Goal: Navigation & Orientation: Understand site structure

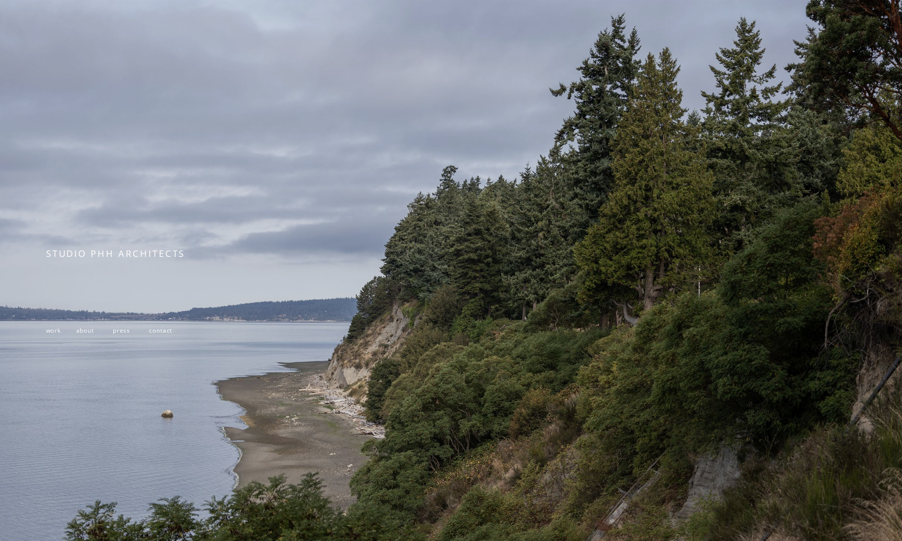
click at [351, 309] on div at bounding box center [451, 313] width 902 height 627
click at [47, 334] on span "work" at bounding box center [53, 330] width 15 height 8
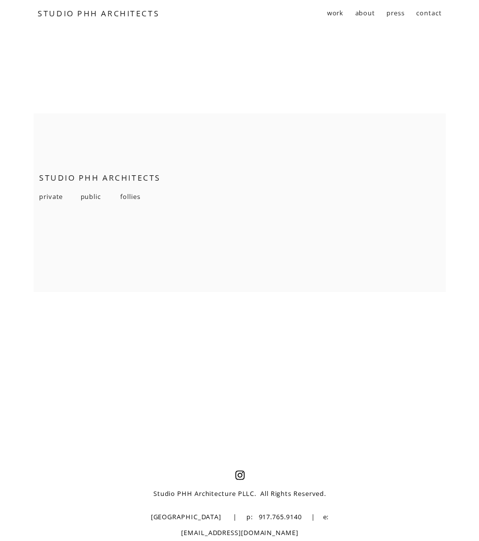
scroll to position [5518, 0]
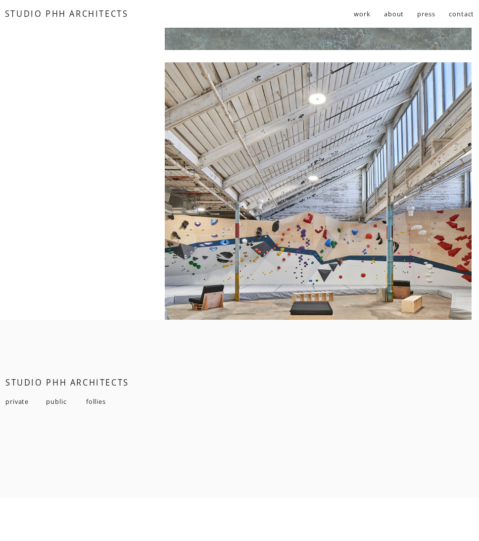
scroll to position [5879, 0]
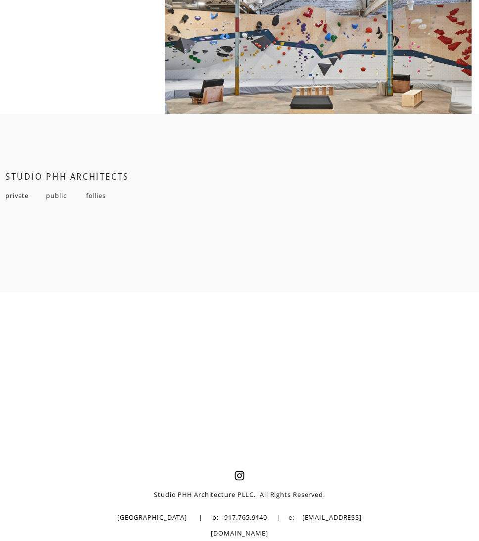
click at [14, 200] on span "private" at bounding box center [16, 195] width 23 height 9
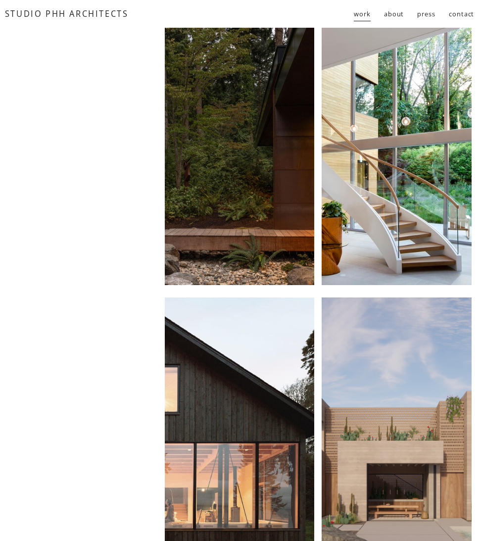
click at [386, 10] on link "about" at bounding box center [394, 13] width 20 height 17
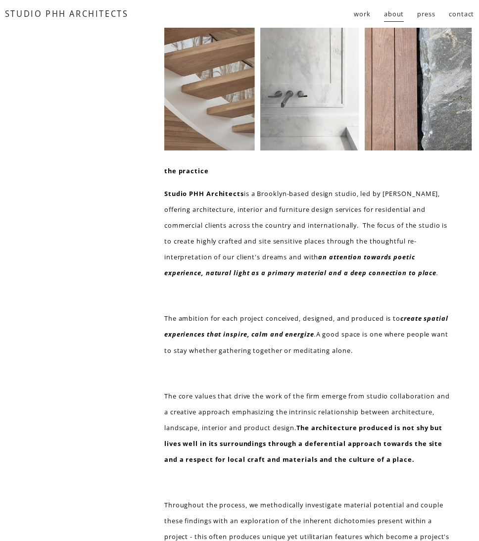
click at [422, 15] on link "press" at bounding box center [426, 13] width 18 height 17
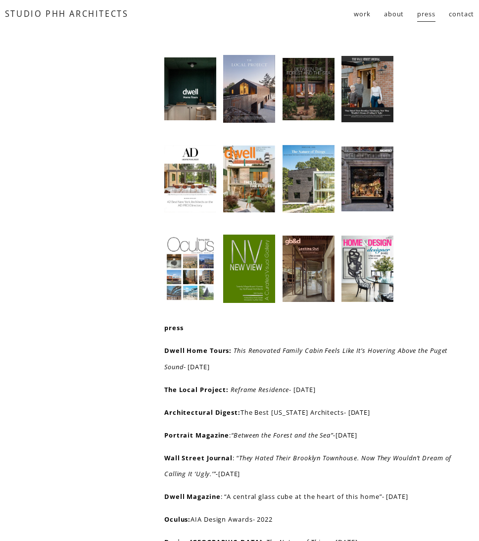
click at [462, 8] on link "contact" at bounding box center [461, 13] width 25 height 17
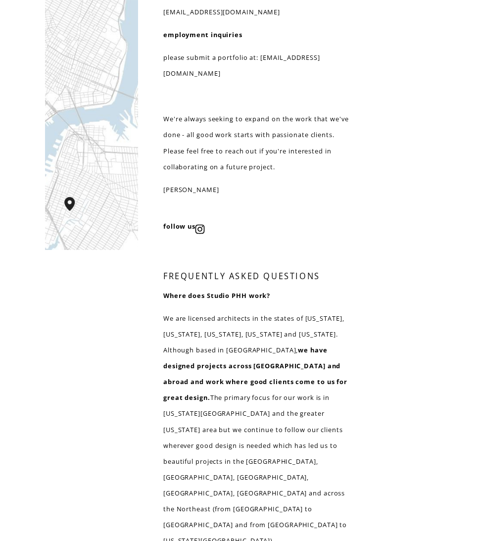
scroll to position [178, 0]
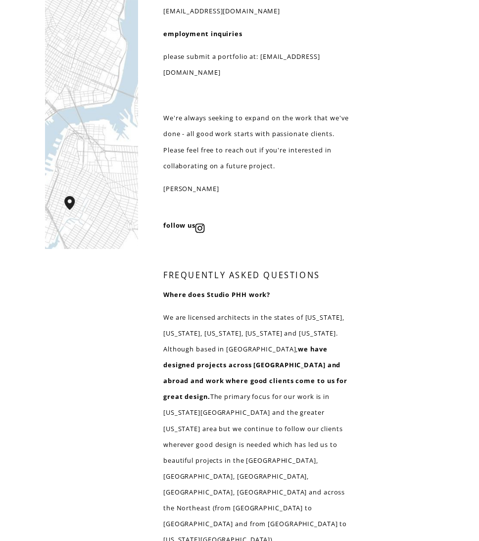
click at [291, 141] on p "We're always seeking to expand on the work that we've done - all good work star…" at bounding box center [259, 141] width 192 height 63
